Goal: Go to known website: Access a specific website the user already knows

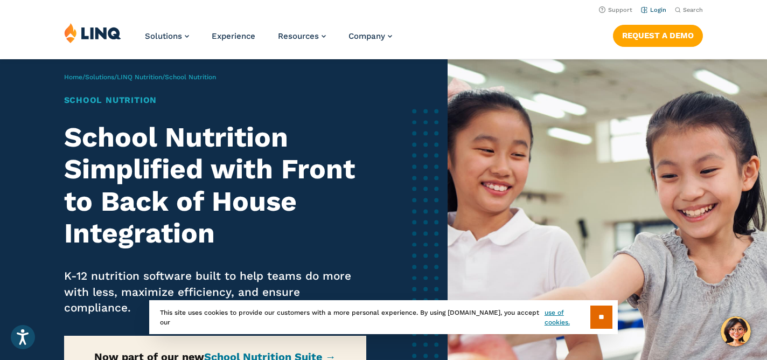
click at [651, 11] on link "Login" at bounding box center [653, 9] width 25 height 7
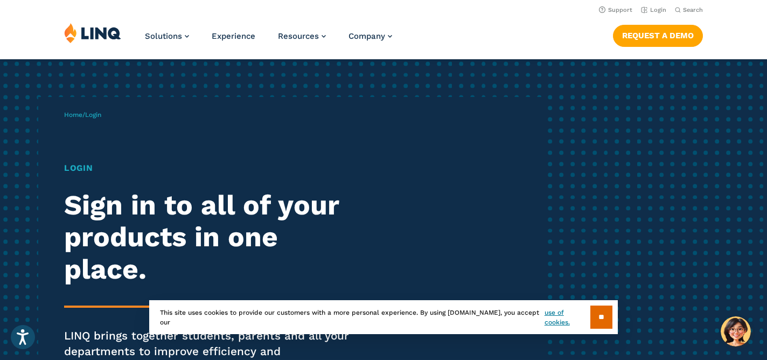
click at [82, 170] on h1 "Login" at bounding box center [212, 168] width 296 height 13
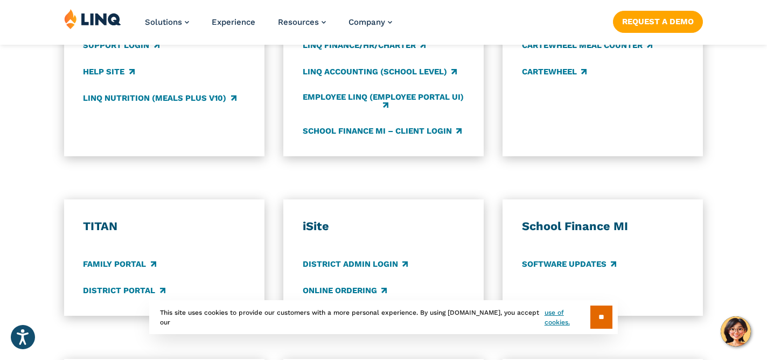
scroll to position [794, 0]
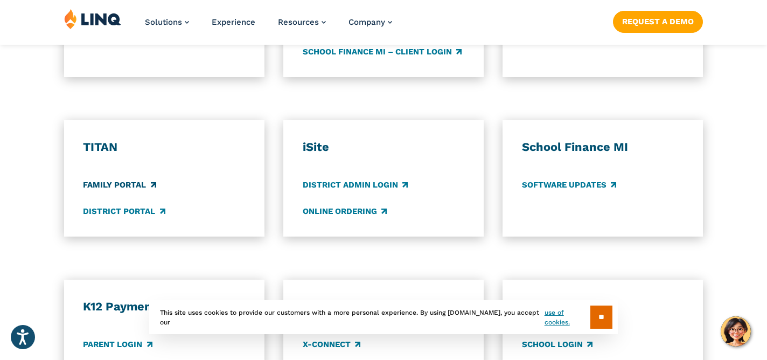
click at [91, 179] on link "Family Portal" at bounding box center [119, 185] width 73 height 12
